Goal: Find specific page/section: Find specific page/section

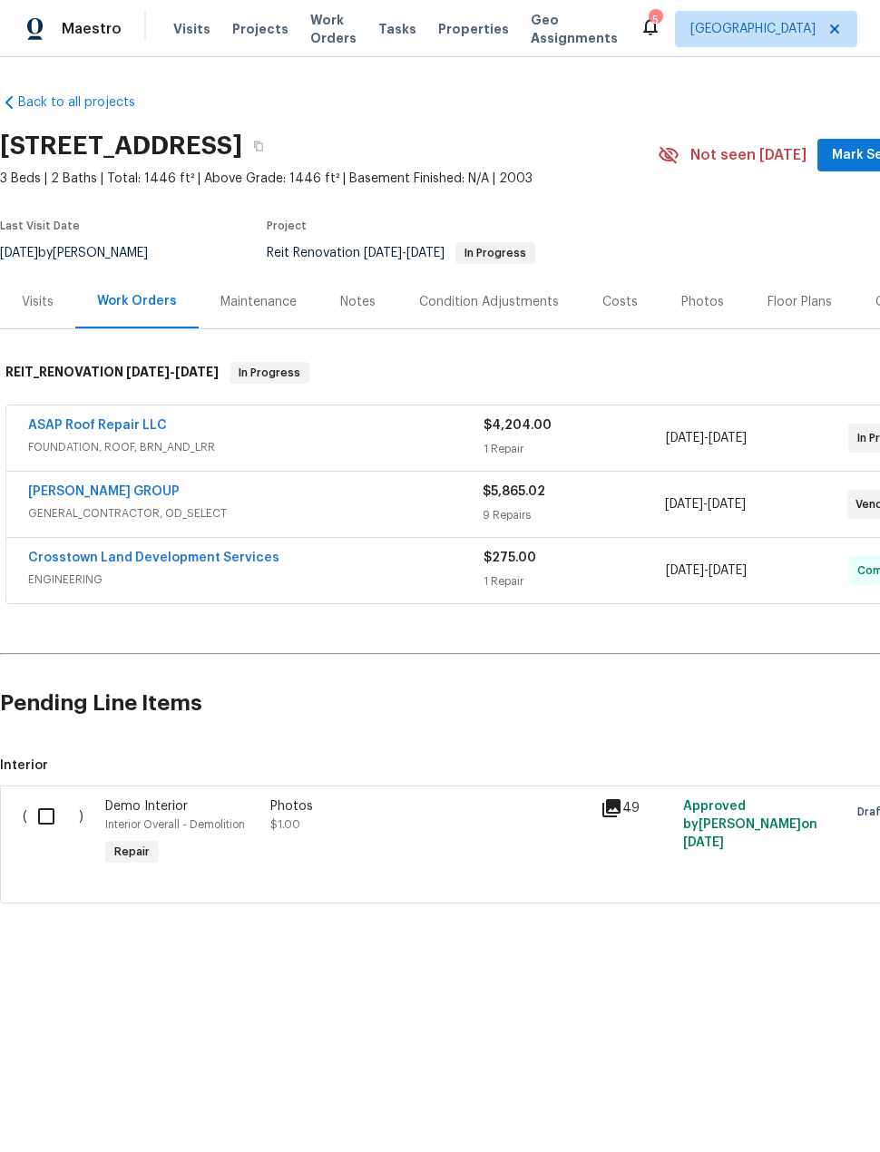
click at [250, 25] on span "Projects" at bounding box center [260, 29] width 56 height 18
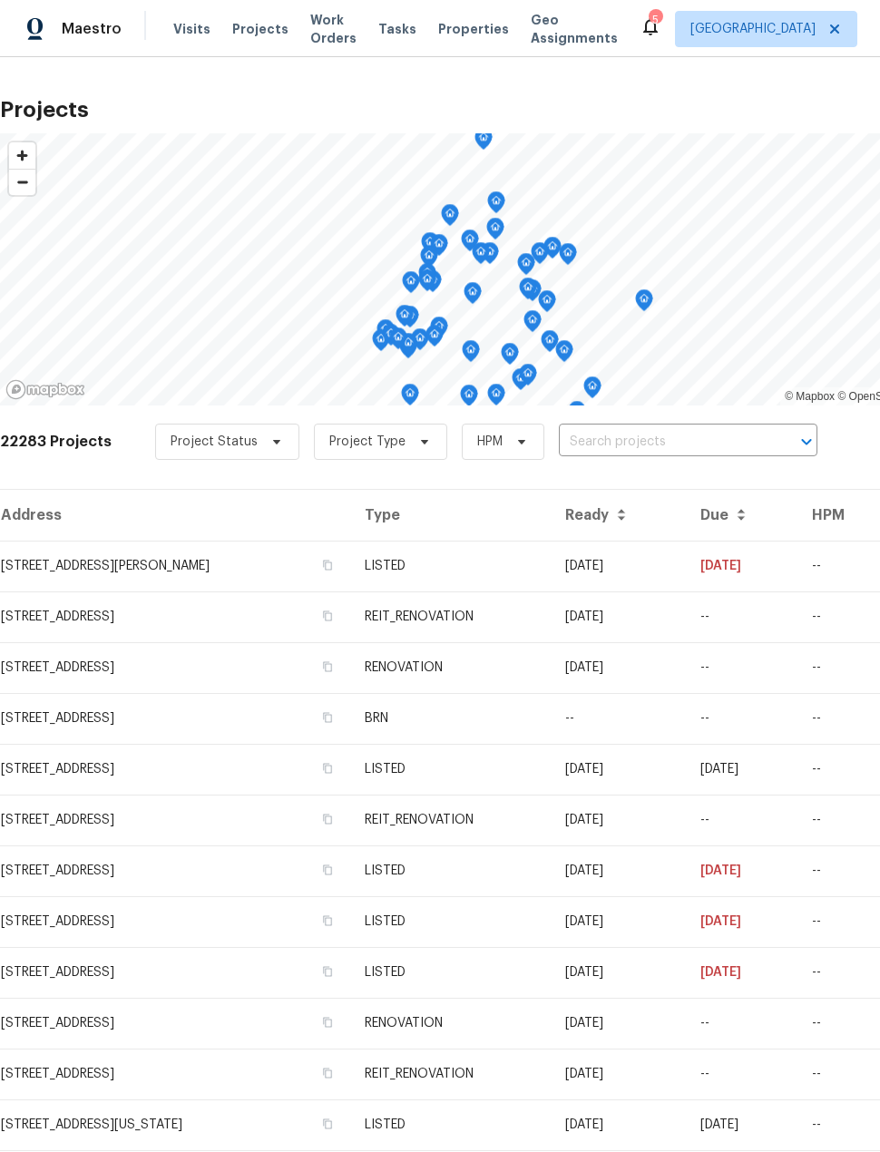
click at [665, 433] on input "text" at bounding box center [663, 442] width 208 height 28
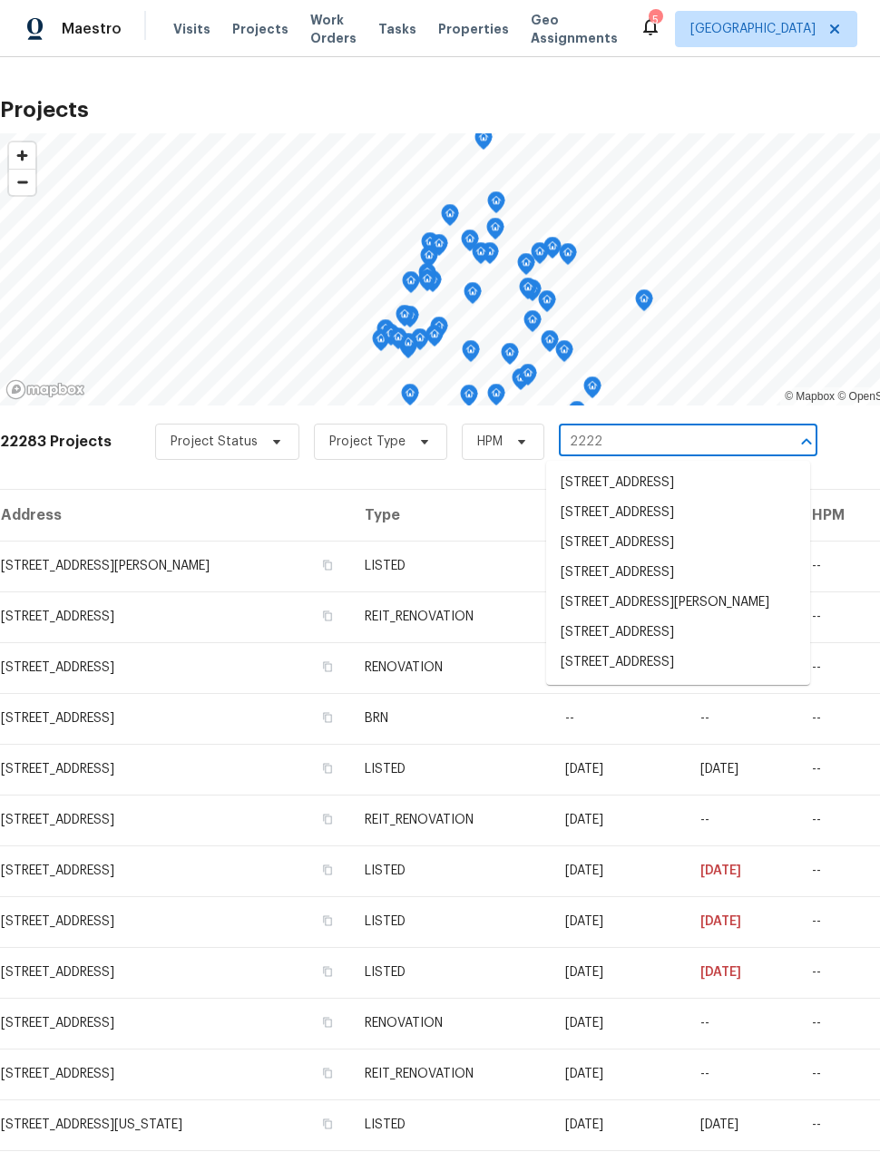
type input "2222"
click at [721, 677] on li "[STREET_ADDRESS]" at bounding box center [678, 662] width 264 height 30
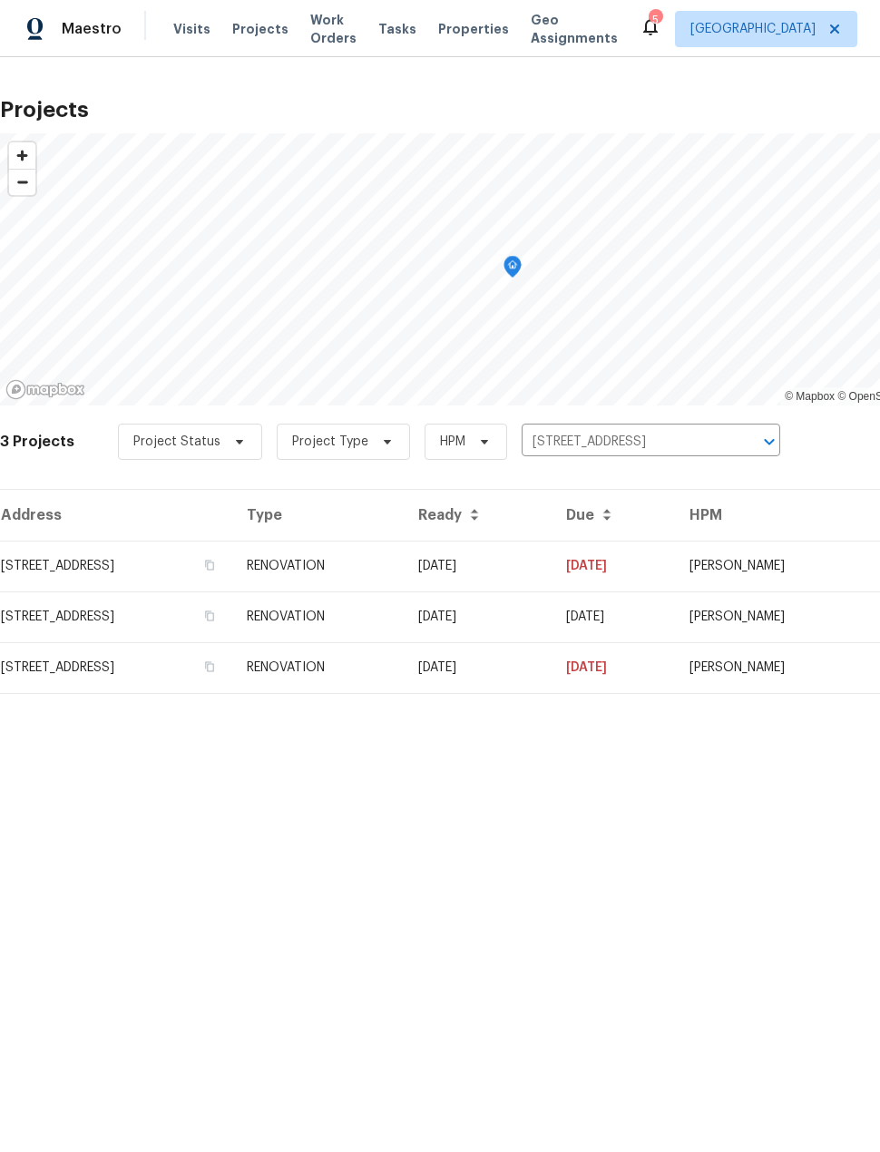
click at [186, 562] on td "[STREET_ADDRESS]" at bounding box center [116, 565] width 232 height 51
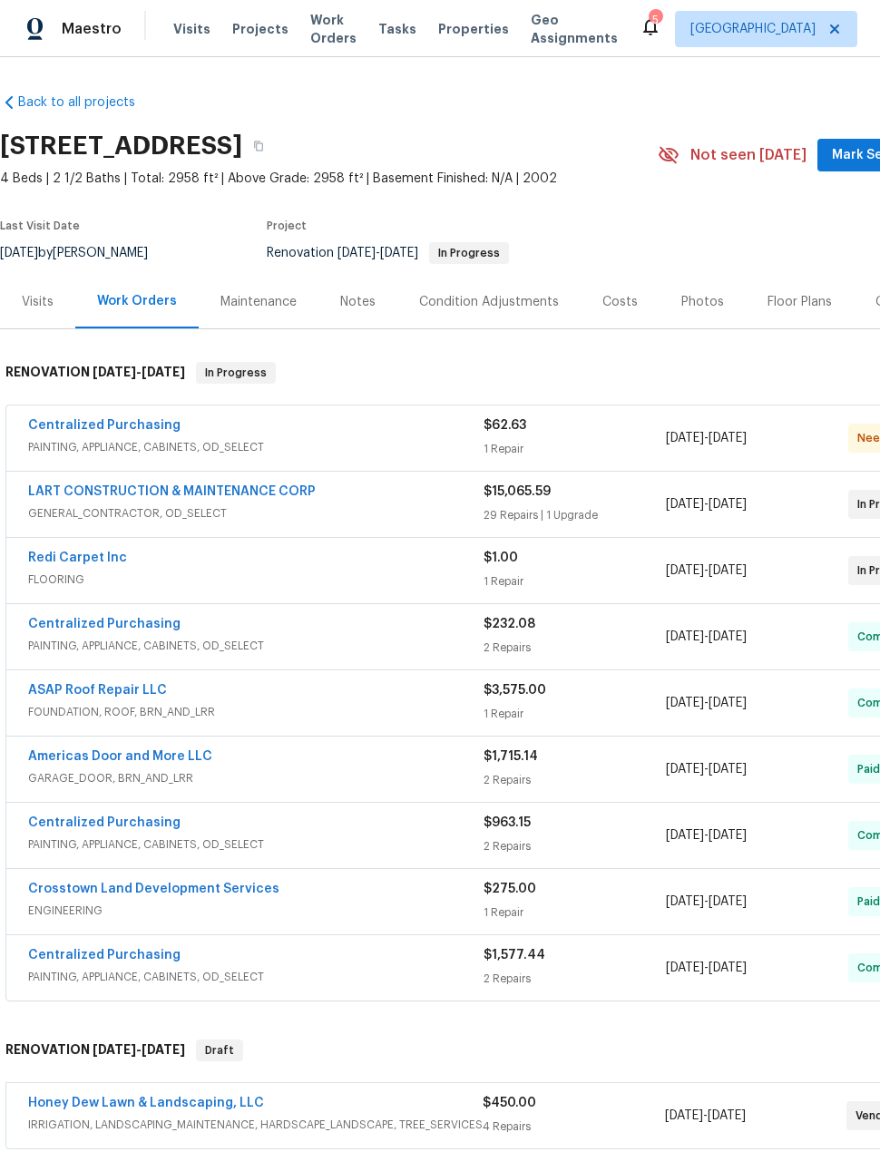
click at [598, 285] on div "Costs" at bounding box center [619, 301] width 79 height 53
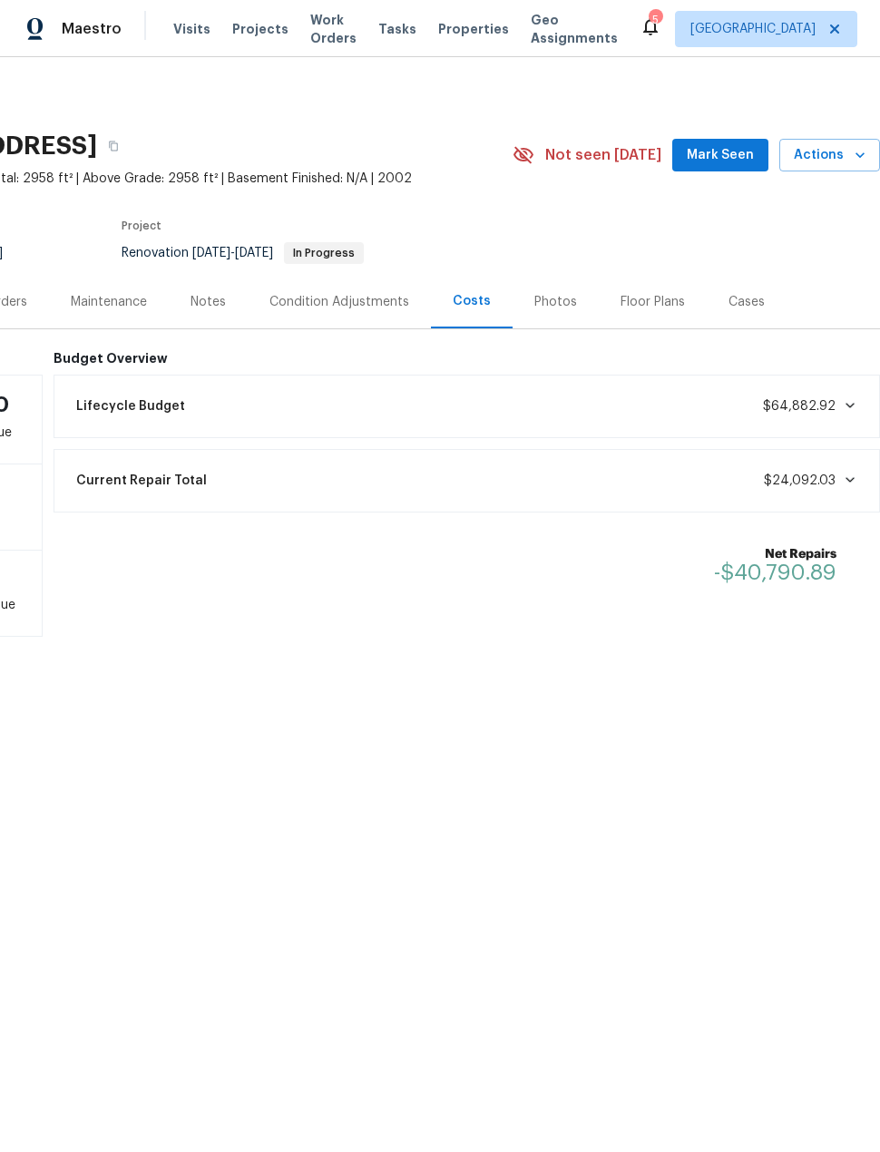
scroll to position [0, 145]
